Goal: Task Accomplishment & Management: Use online tool/utility

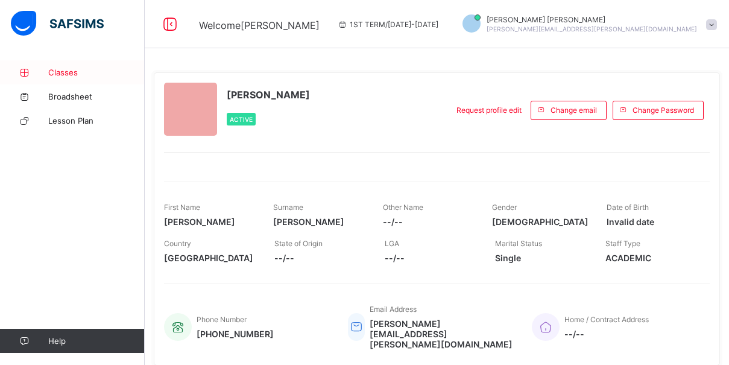
click at [89, 71] on span "Classes" at bounding box center [96, 73] width 96 height 10
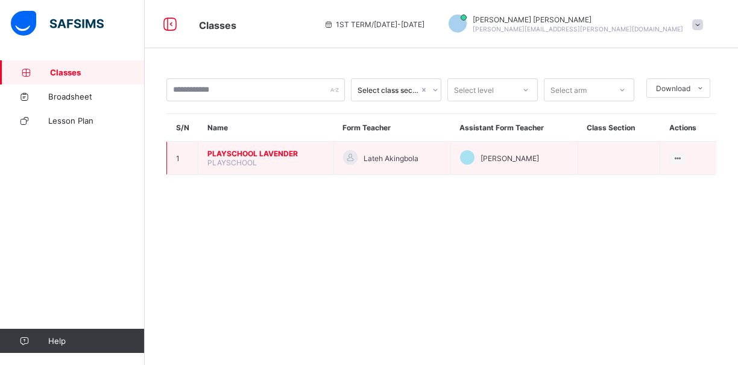
click at [247, 163] on span "PLAYSCHOOL" at bounding box center [231, 162] width 49 height 9
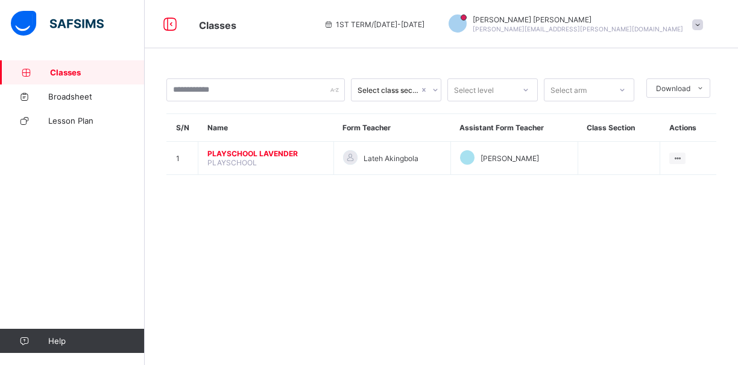
click at [305, 268] on div "Select class section Select level Select arm Download Pdf Report Excel Report S…" at bounding box center [441, 182] width 593 height 365
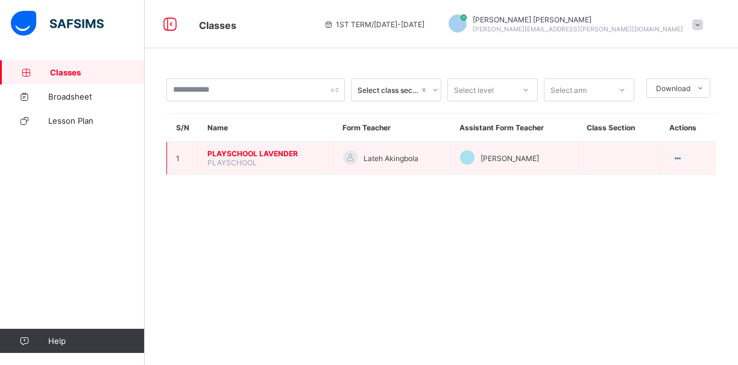
click at [247, 152] on span "PLAYSCHOOL LAVENDER" at bounding box center [265, 153] width 117 height 9
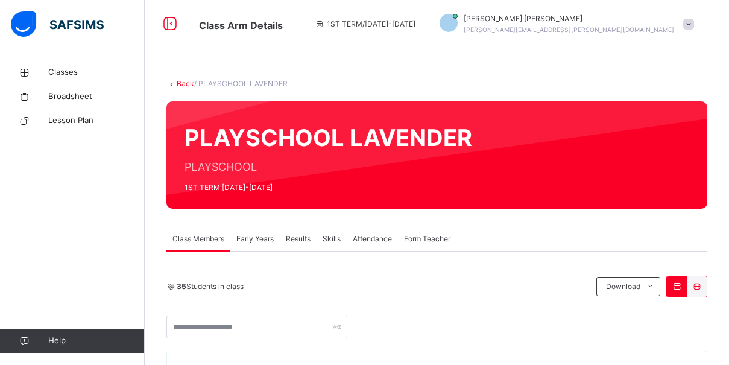
click at [369, 238] on span "Attendance" at bounding box center [372, 238] width 39 height 11
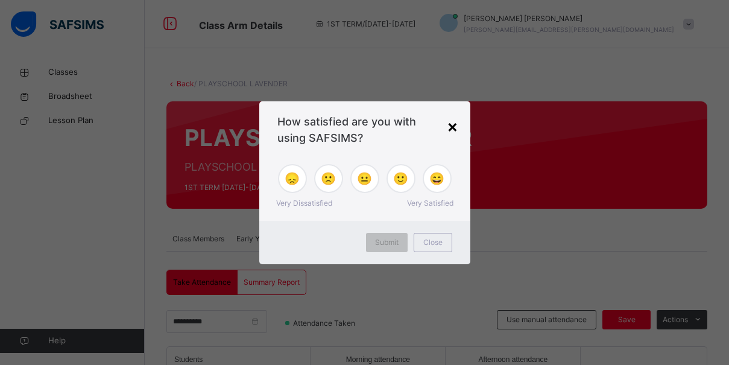
click at [452, 125] on div "×" at bounding box center [452, 125] width 11 height 25
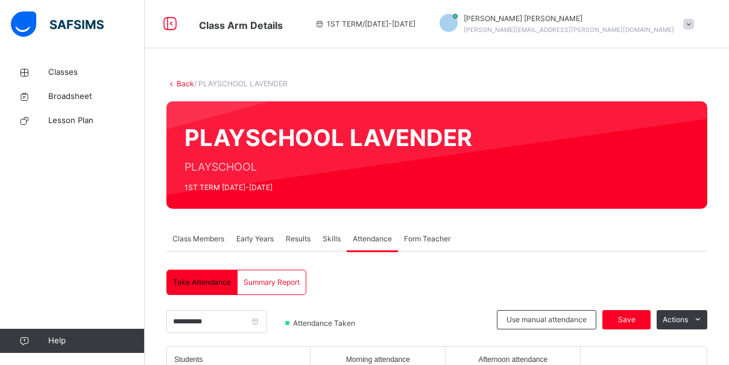
click at [452, 125] on div "PLAYSCHOOL [PERSON_NAME] PLAYSCHOOL 1ST TERM [DATE]-[DATE]" at bounding box center [436, 154] width 541 height 107
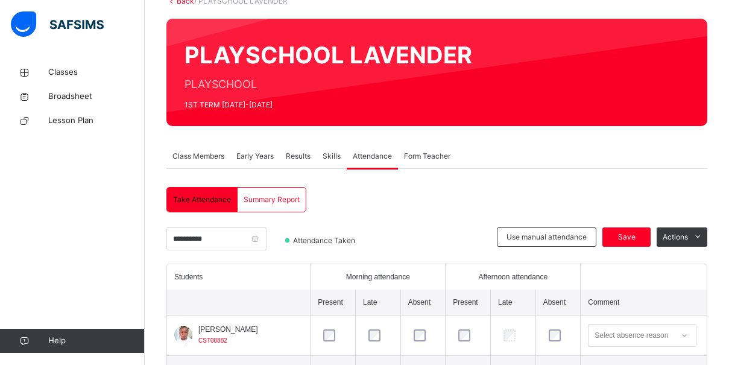
scroll to position [112, 0]
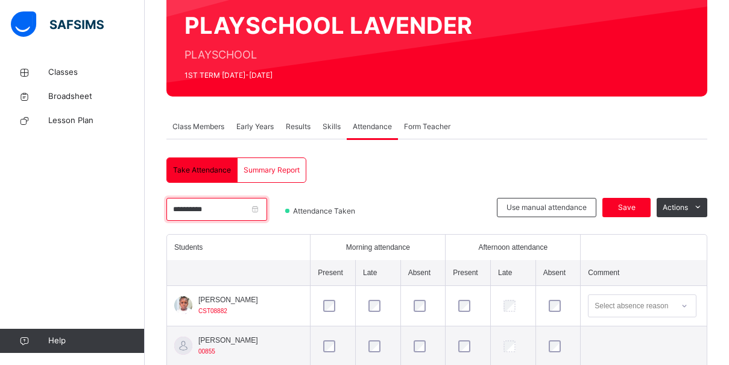
click at [267, 210] on input "**********" at bounding box center [216, 209] width 101 height 23
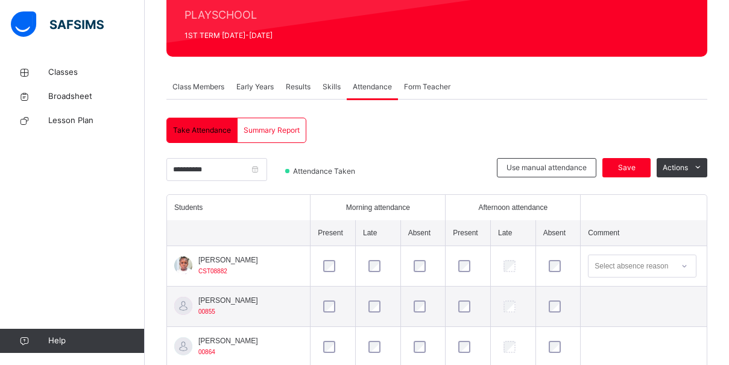
scroll to position [69, 0]
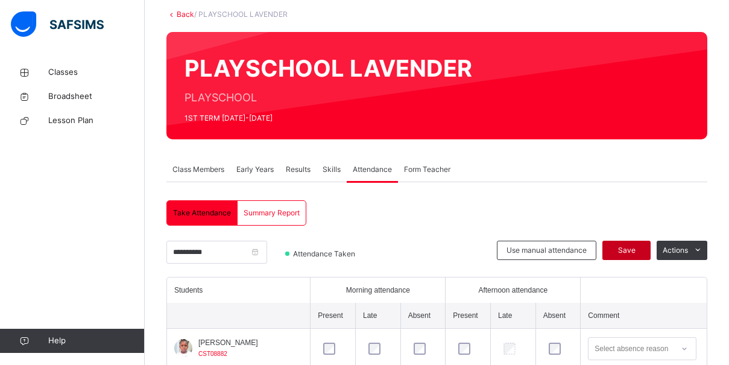
click at [632, 254] on span "Save" at bounding box center [626, 250] width 30 height 11
click at [632, 254] on div "Save" at bounding box center [626, 249] width 48 height 19
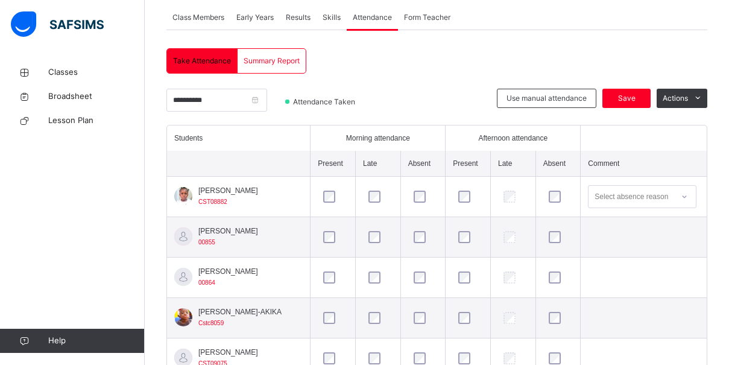
scroll to position [231, 0]
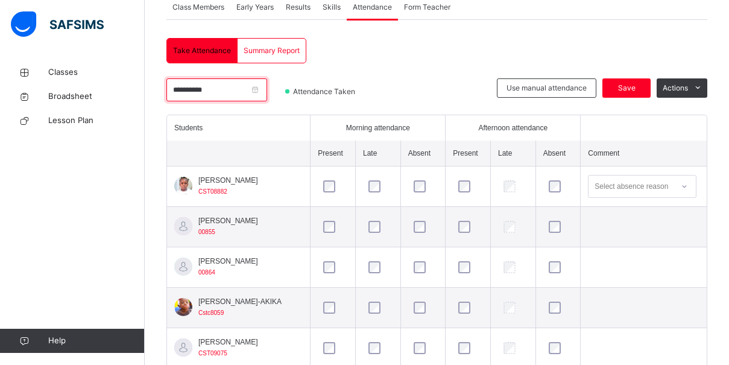
click at [267, 90] on input "**********" at bounding box center [216, 89] width 101 height 23
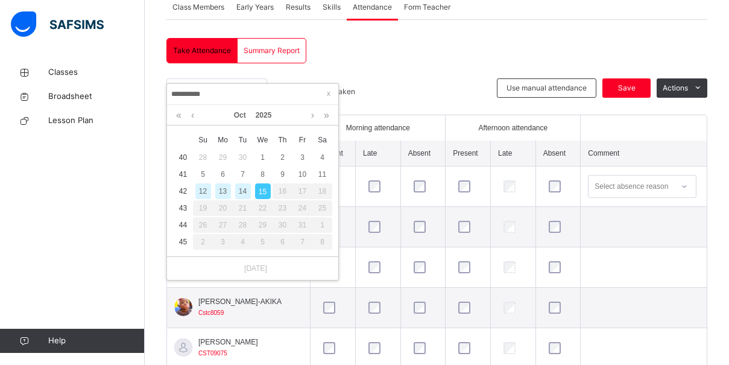
click at [241, 189] on div "14" at bounding box center [243, 191] width 16 height 16
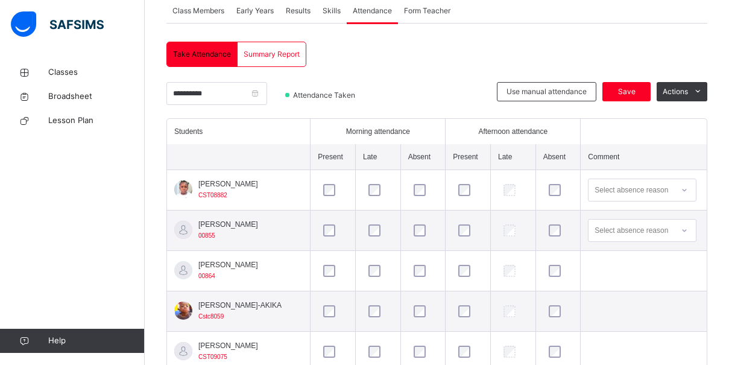
scroll to position [112, 0]
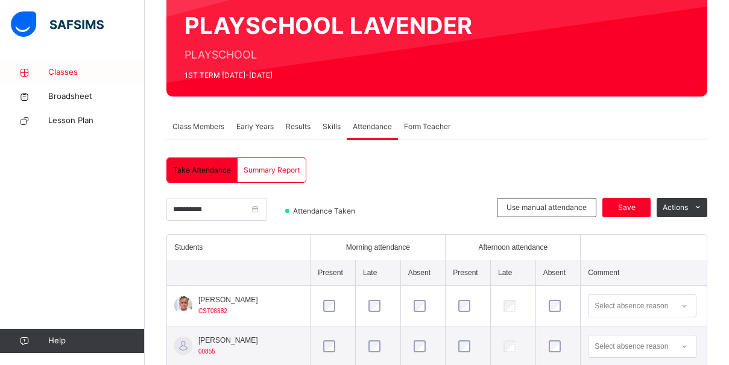
click at [72, 72] on span "Classes" at bounding box center [96, 72] width 96 height 12
